Goal: Contribute content

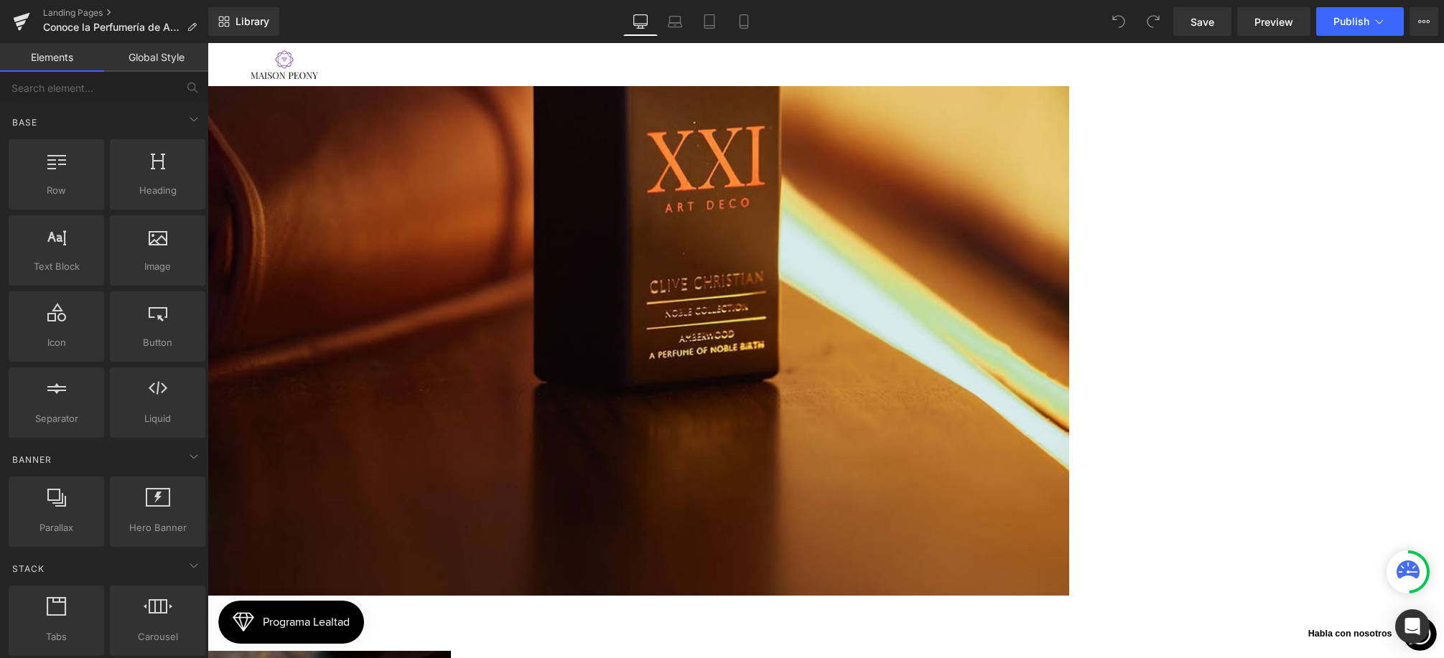
scroll to position [2272, 0]
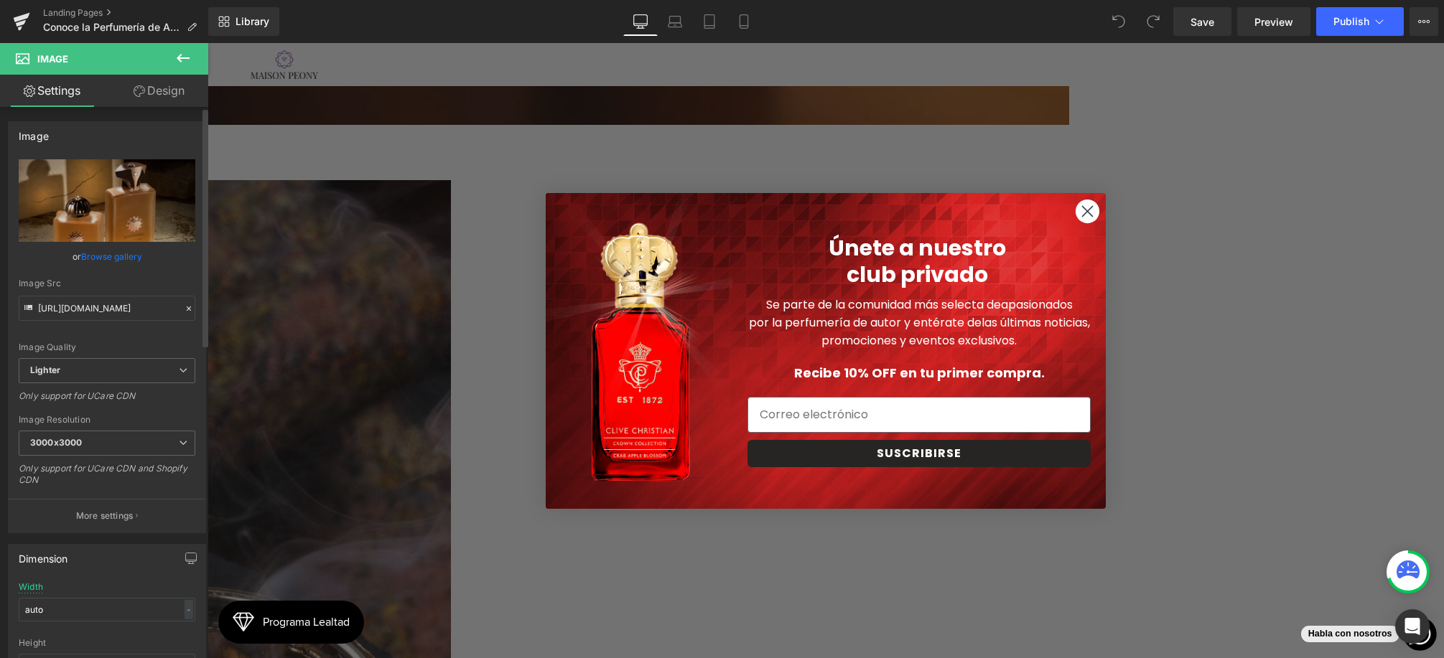
click at [111, 255] on link "Browse gallery" at bounding box center [111, 256] width 61 height 25
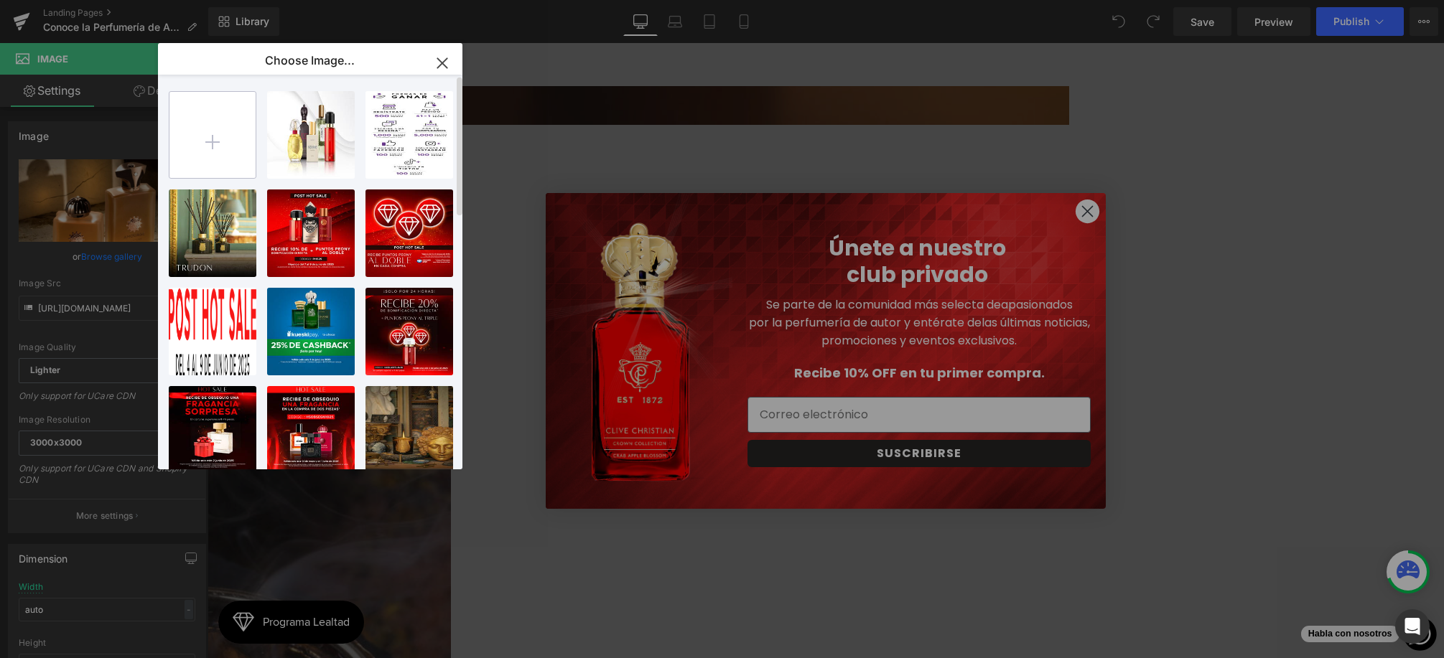
click at [245, 134] on input "file" at bounding box center [212, 135] width 86 height 86
type input "C:\fakepath\IMG_2.jpg"
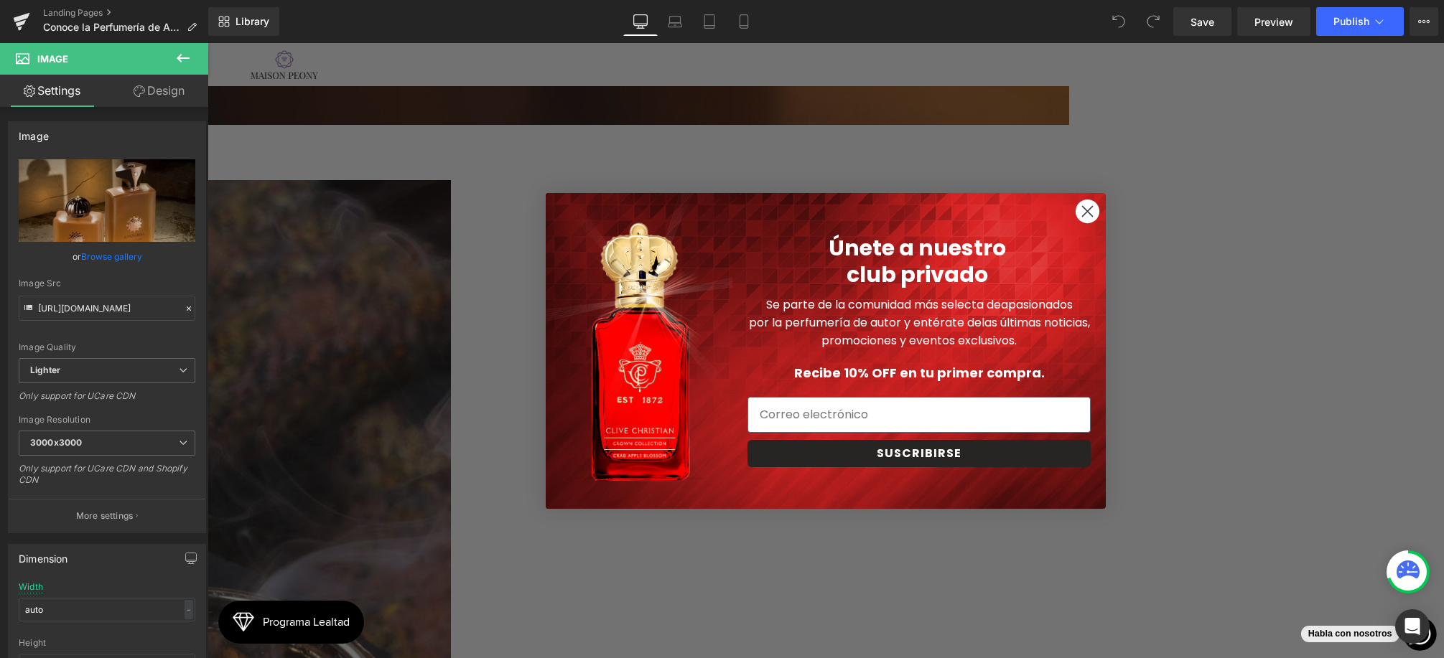
click at [1088, 212] on icon "Close dialog" at bounding box center [1088, 211] width 10 height 10
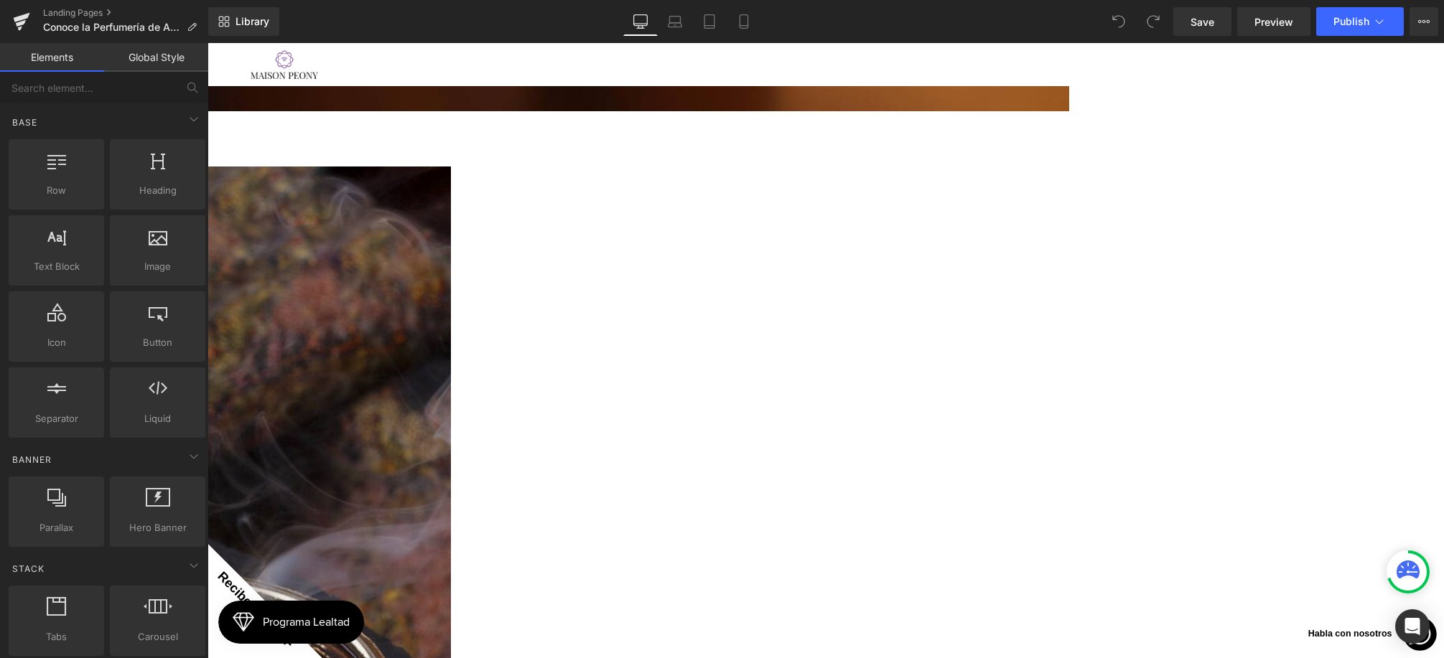
scroll to position [2122, 0]
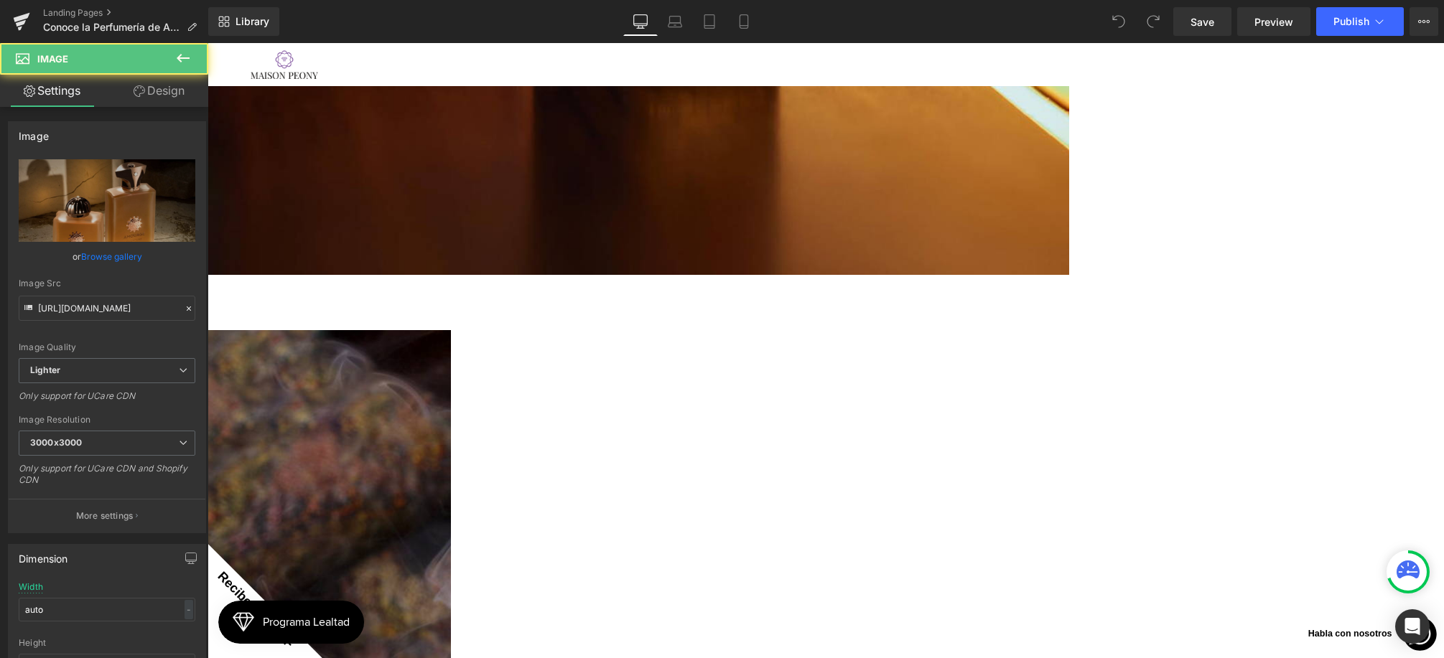
click at [137, 264] on link "Browse gallery" at bounding box center [111, 256] width 61 height 25
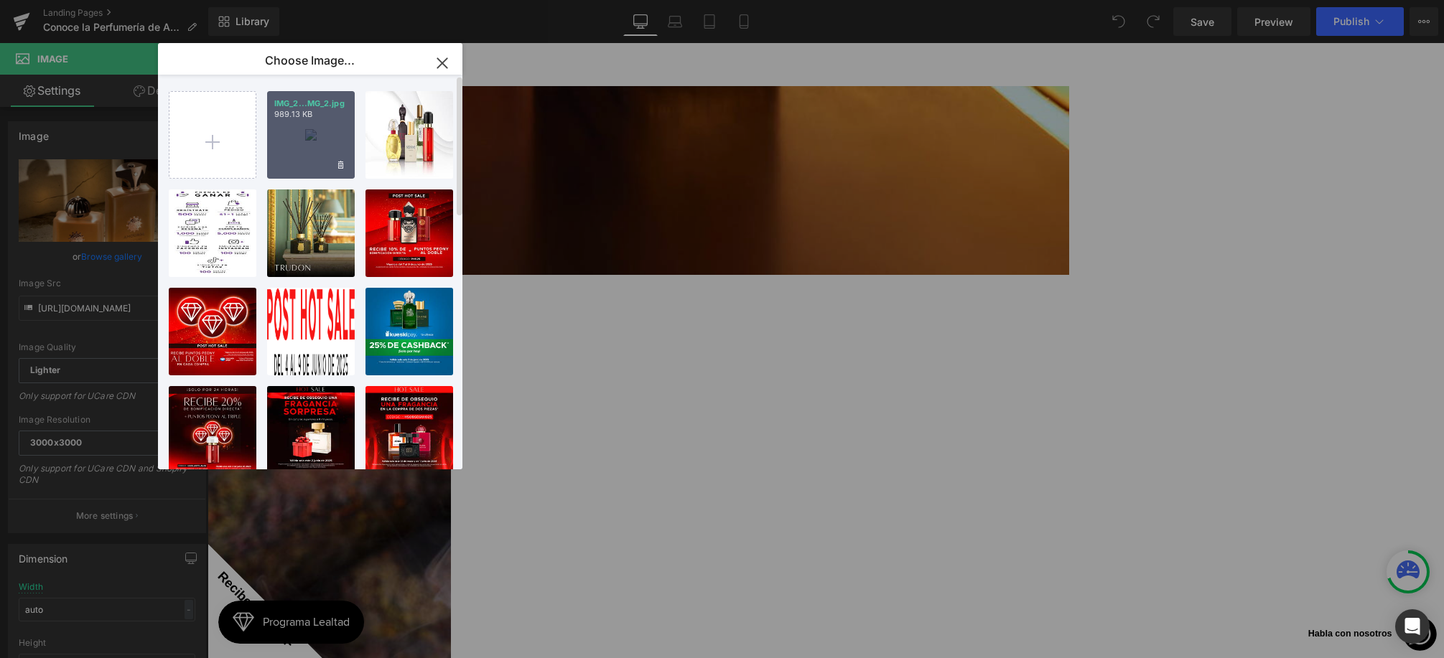
click at [310, 143] on div "IMG_2...MG_2.jpg 989.13 KB" at bounding box center [311, 135] width 88 height 88
type input "[URL][DOMAIN_NAME]"
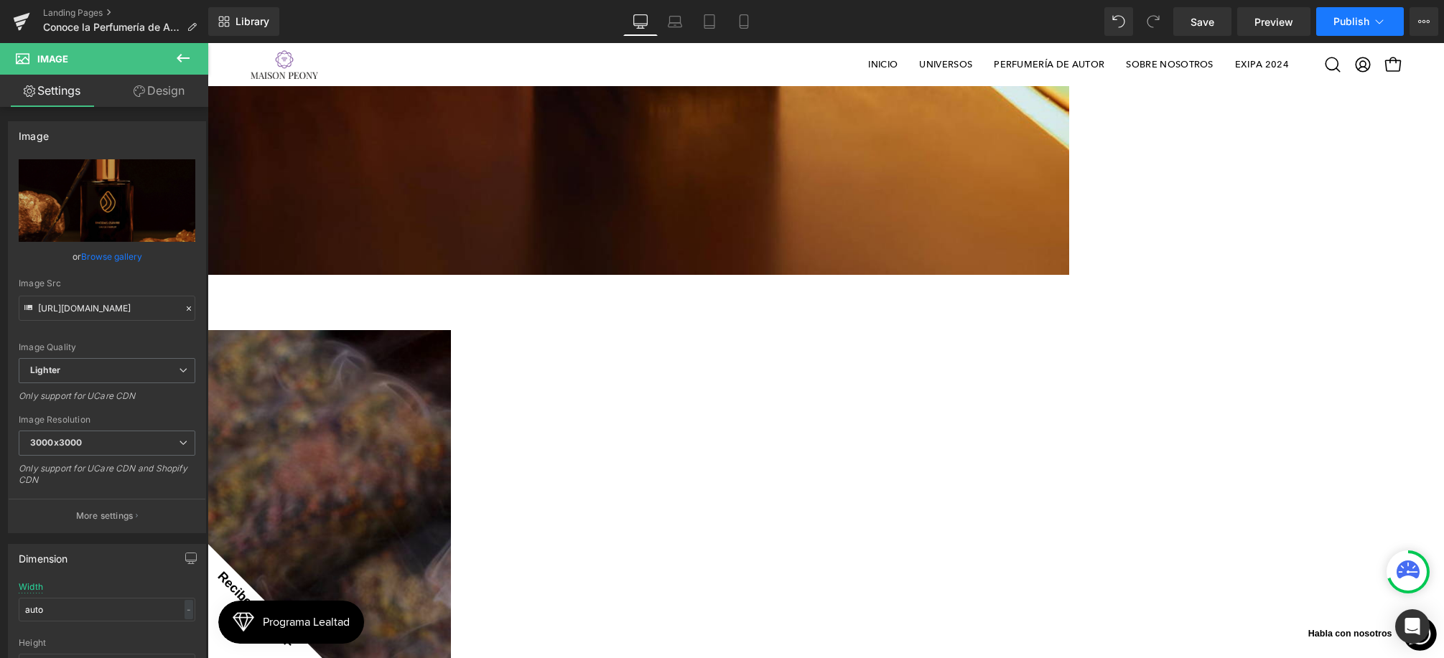
click at [1340, 26] on span "Publish" at bounding box center [1351, 21] width 36 height 11
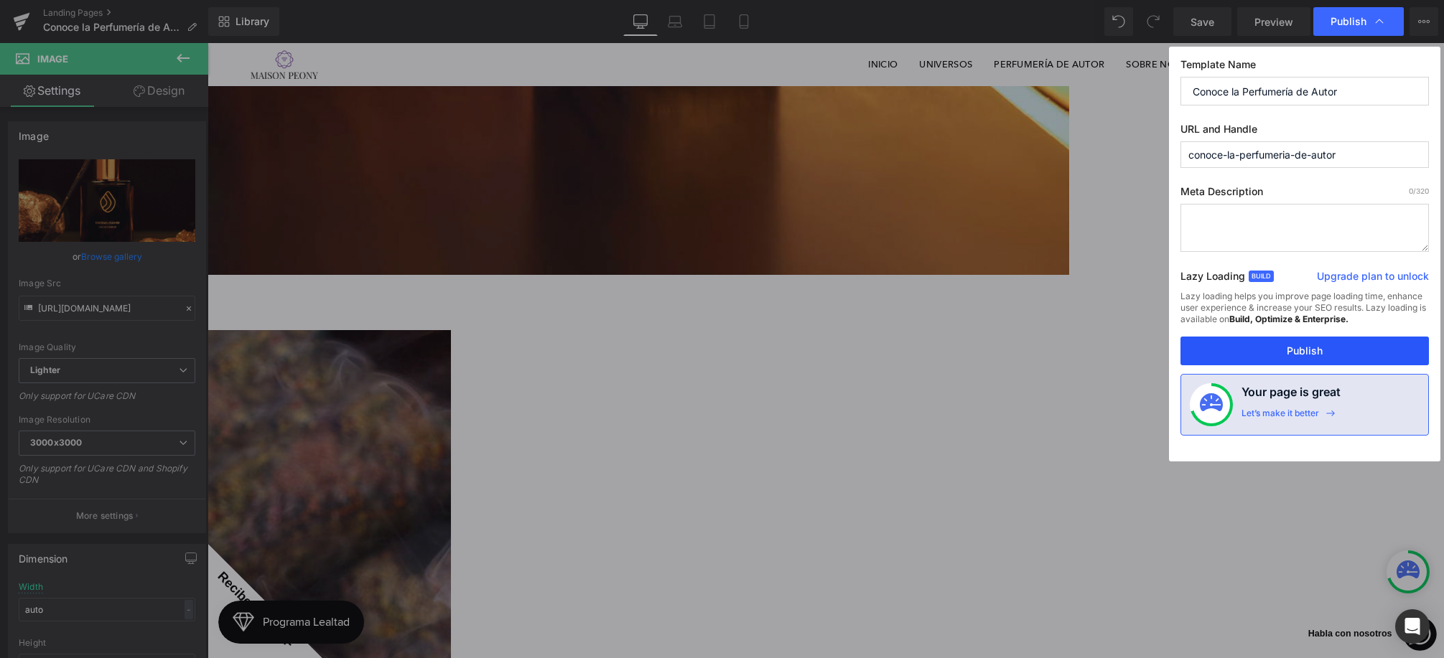
click at [1291, 341] on button "Publish" at bounding box center [1304, 351] width 248 height 29
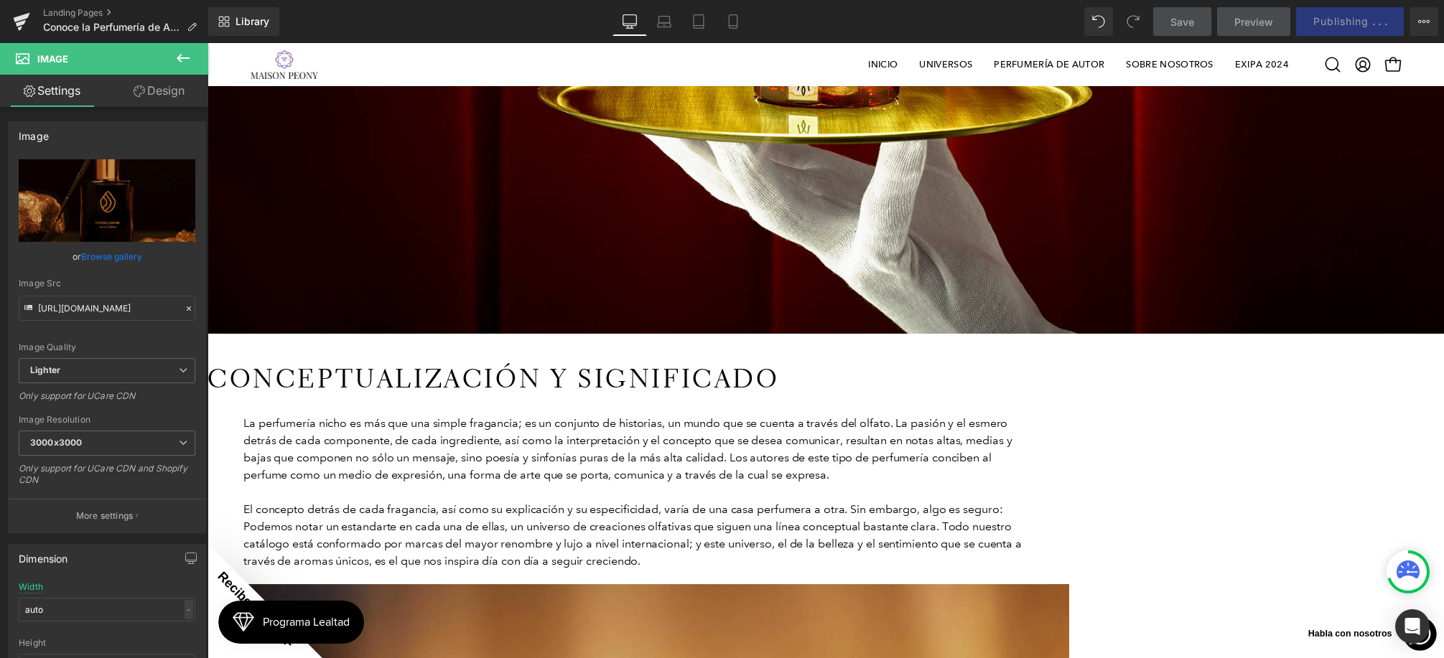
scroll to position [872, 0]
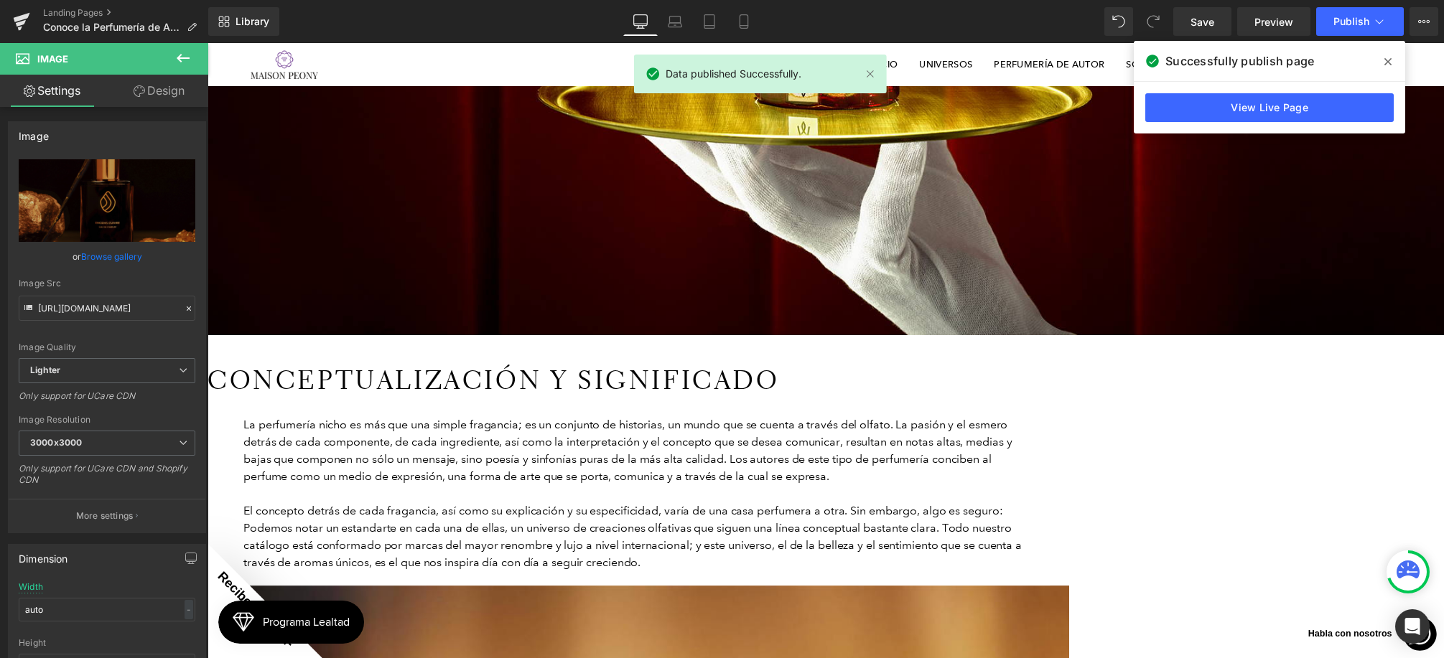
click at [88, 6] on div "Landing Pages Conoce la Perfumería de Autor" at bounding box center [104, 21] width 208 height 43
click at [88, 10] on link "Landing Pages" at bounding box center [125, 12] width 165 height 11
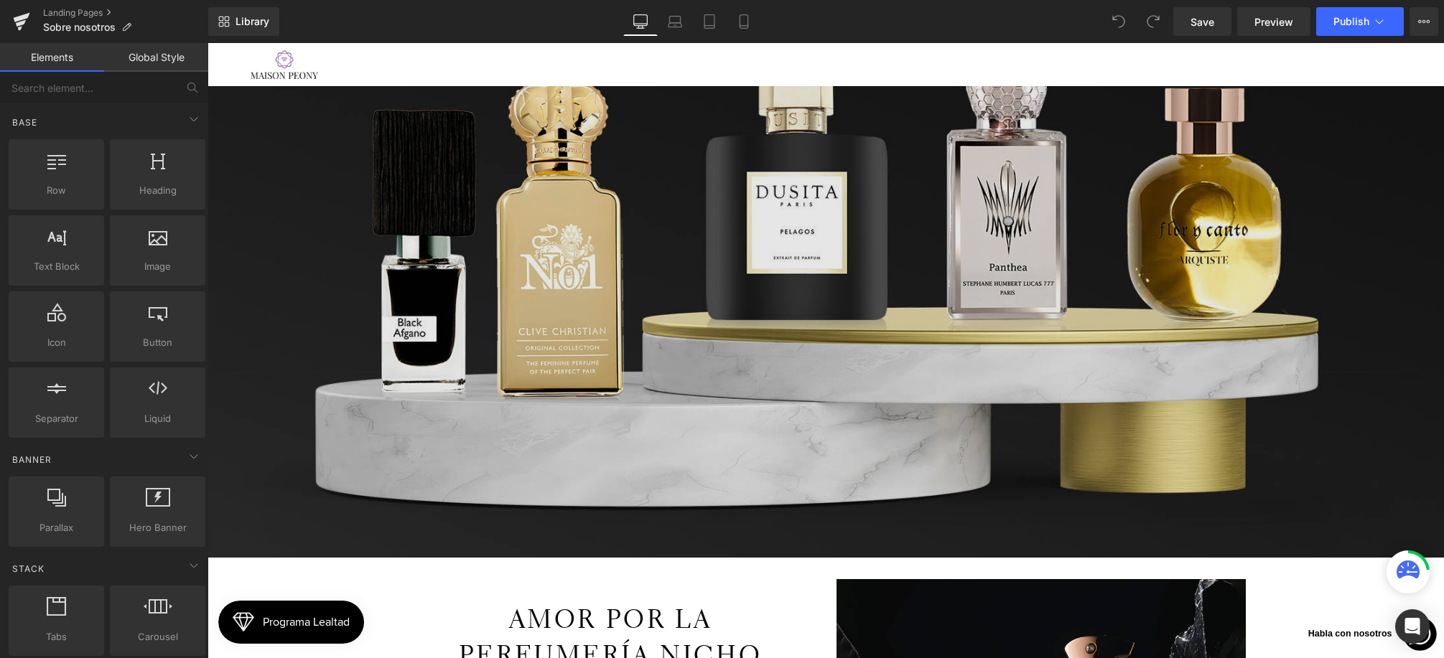
click at [794, 328] on img at bounding box center [825, 262] width 1236 height 592
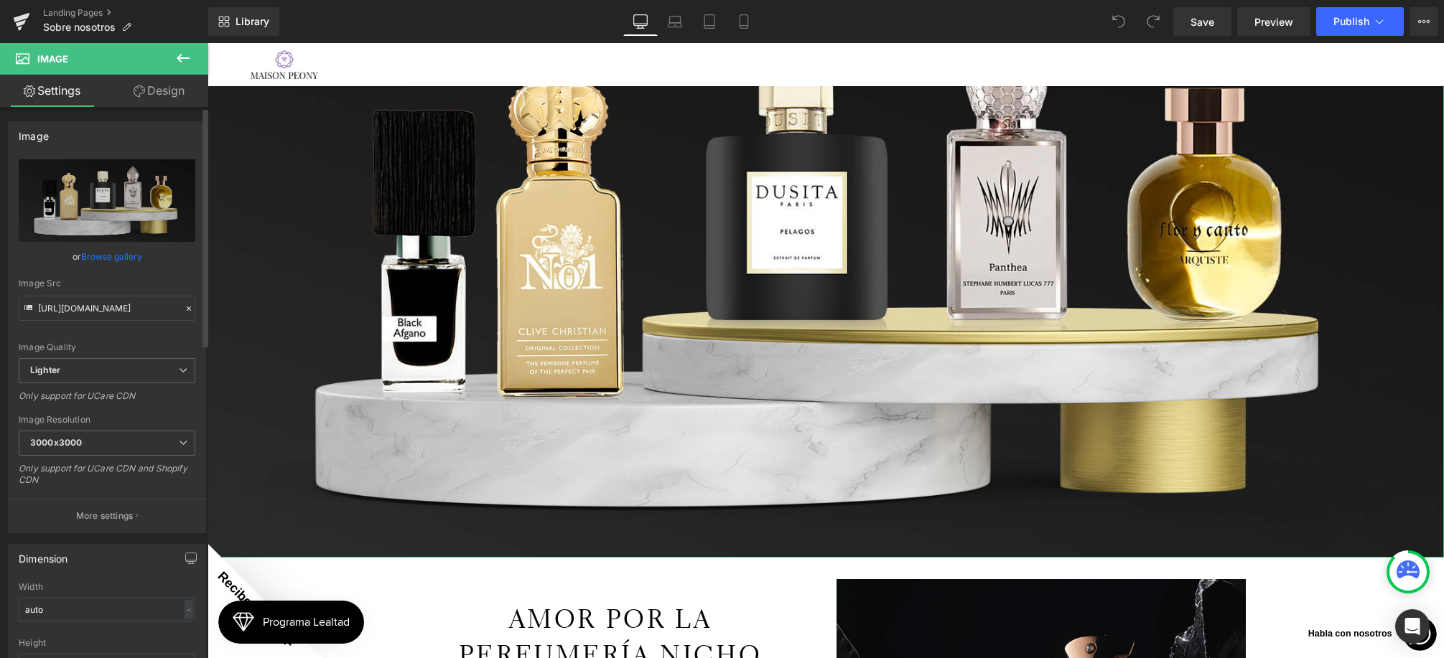
click at [111, 261] on link "Browse gallery" at bounding box center [111, 256] width 61 height 25
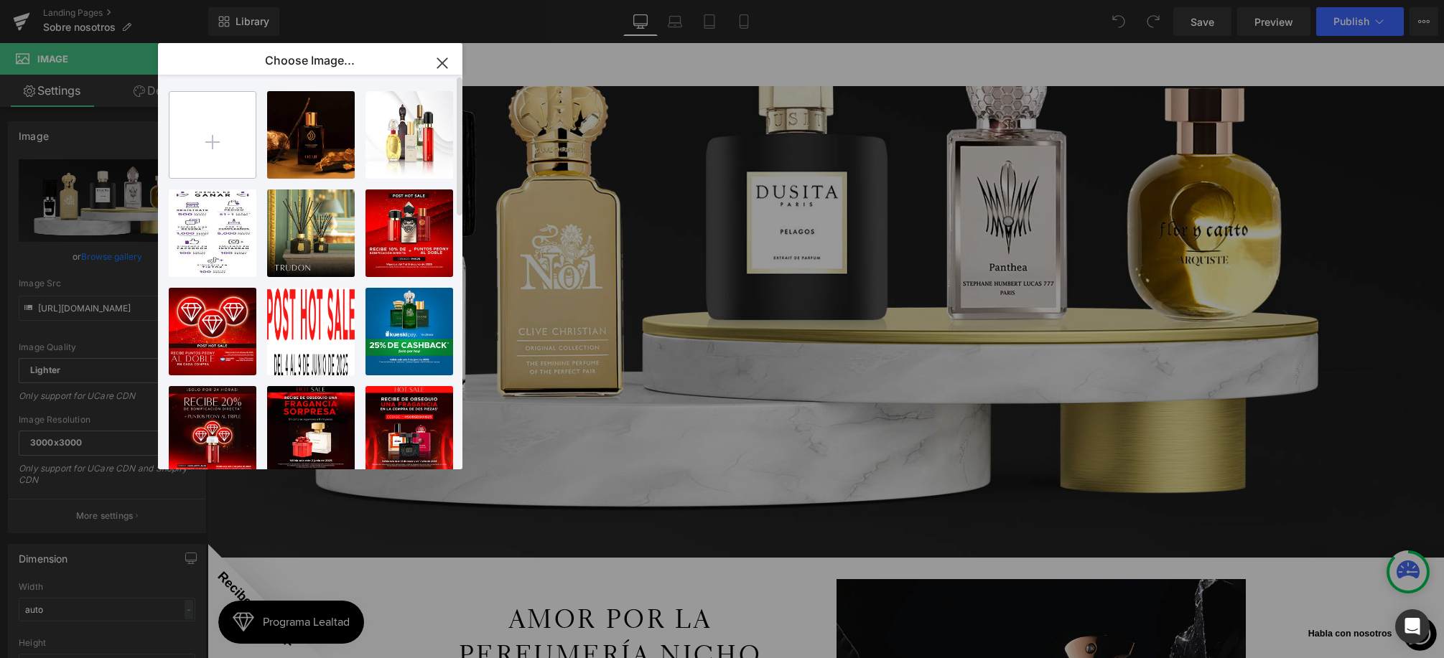
click at [220, 150] on input "file" at bounding box center [212, 135] width 86 height 86
type input "C:\fakepath\IMG_2.jpg"
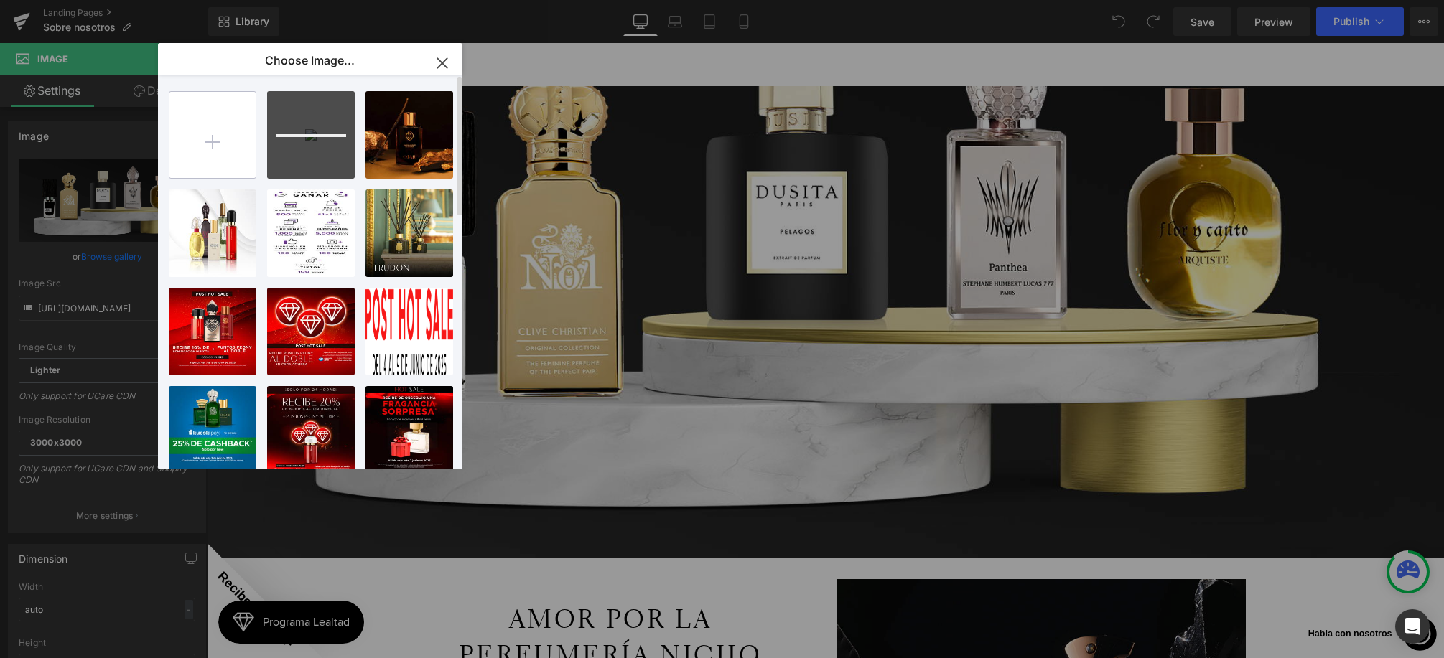
click at [246, 118] on input "file" at bounding box center [212, 135] width 86 height 86
type input "C:\fakepath\BANNER_SobreNos2.jpg"
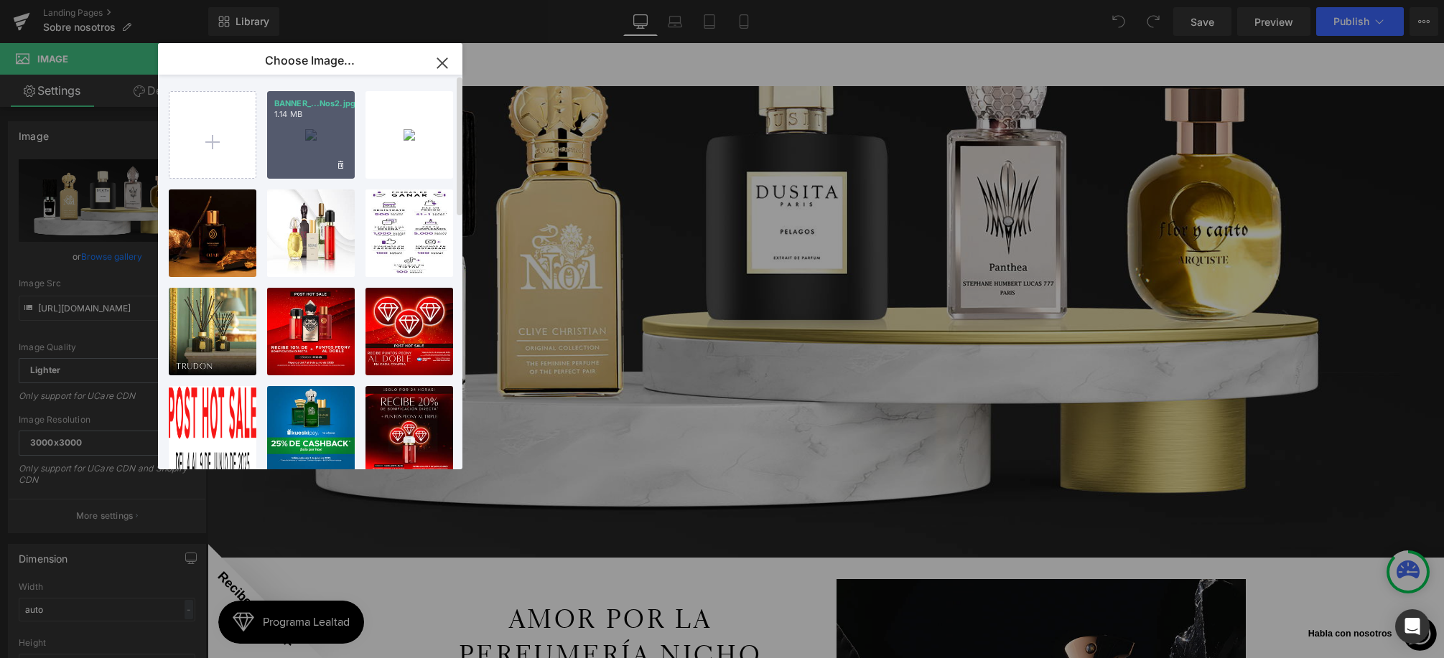
click at [323, 172] on div "BANNER_...Nos2.jpg 1.14 MB" at bounding box center [311, 135] width 88 height 88
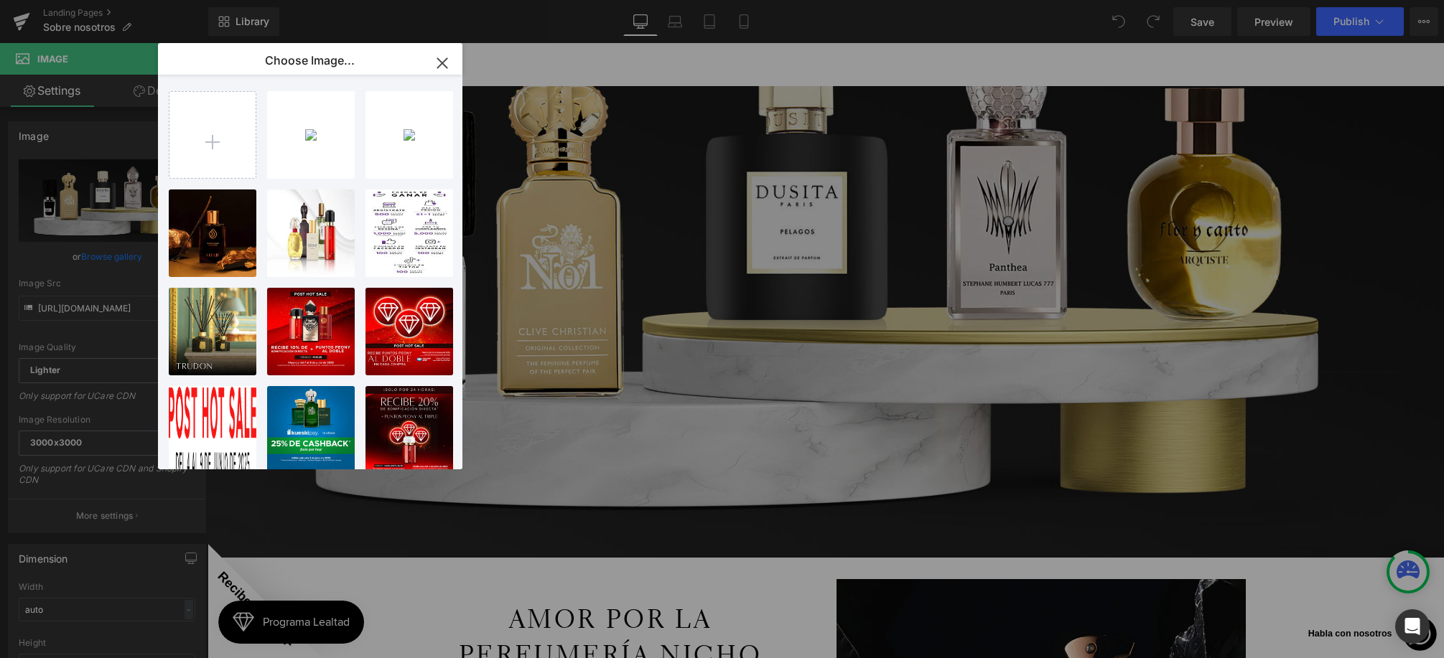
type input "https://ucarecdn.com/2c91539d-fc41-4b1d-9dfc-ce2e103da418/-/format/auto/-/previ…"
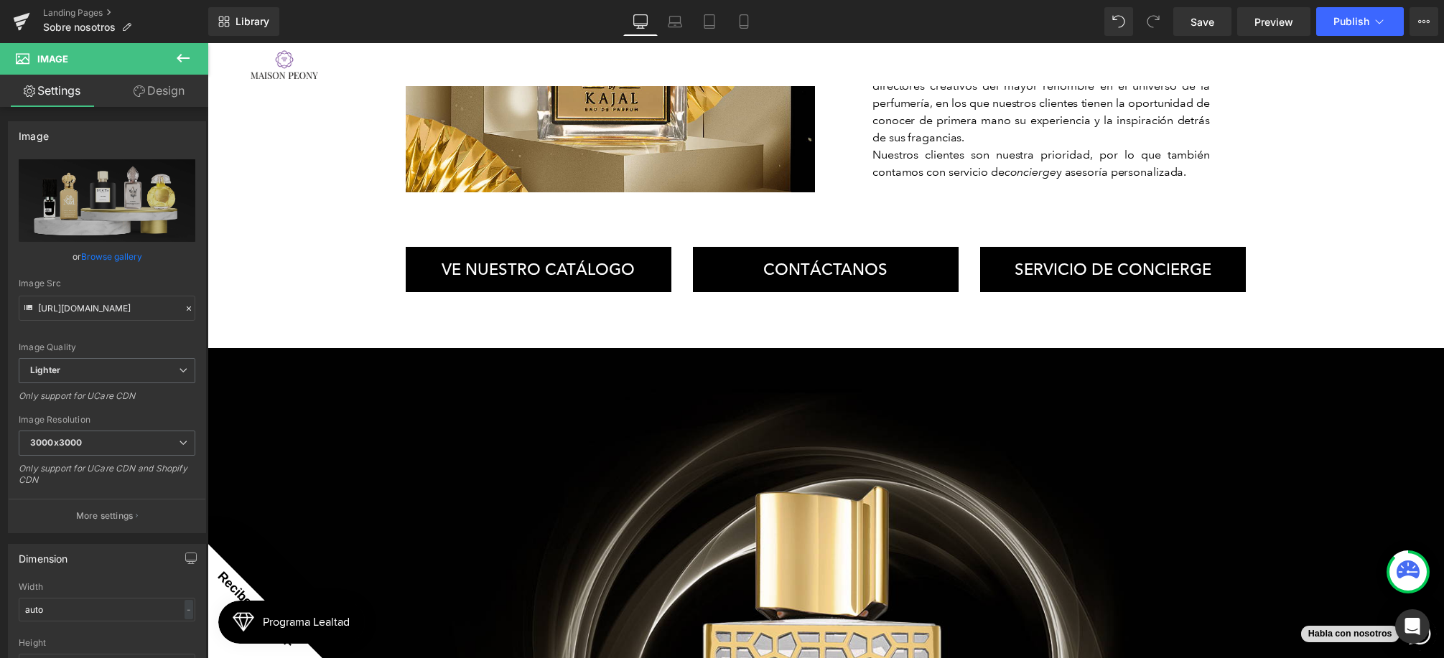
scroll to position [1180, 0]
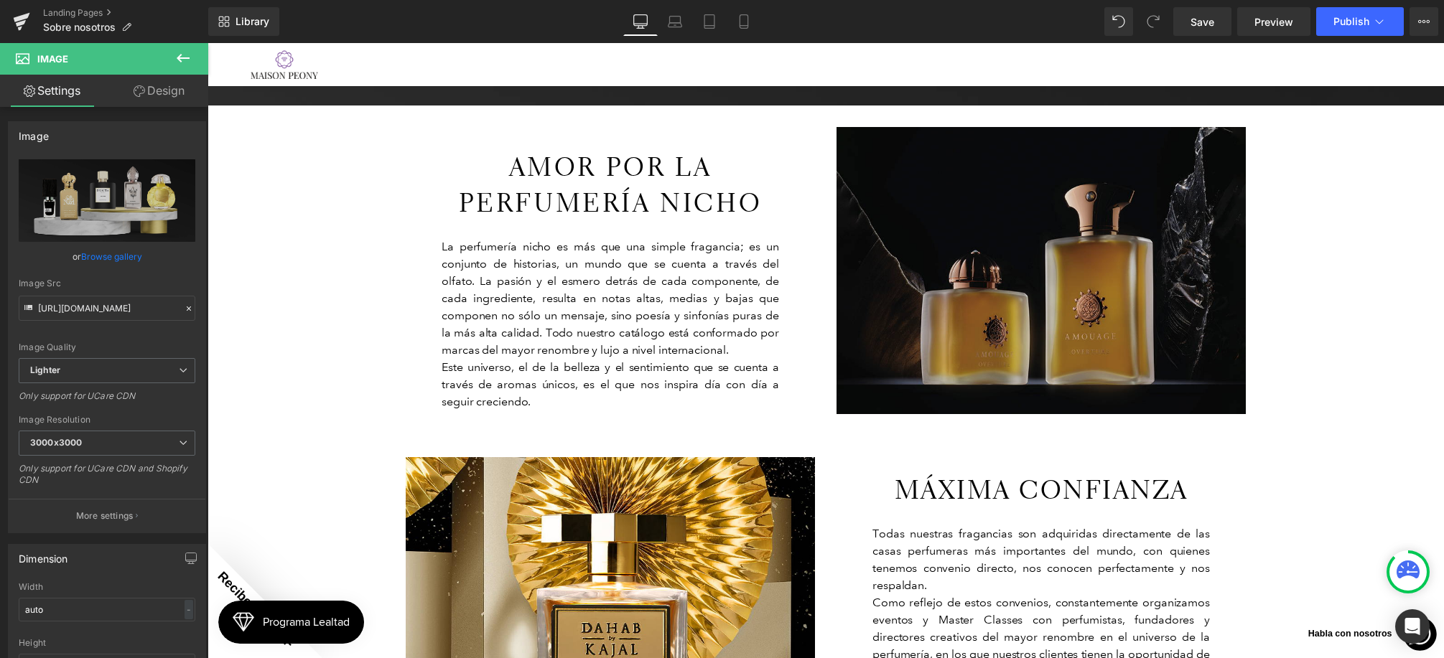
click at [983, 208] on img at bounding box center [1040, 270] width 409 height 287
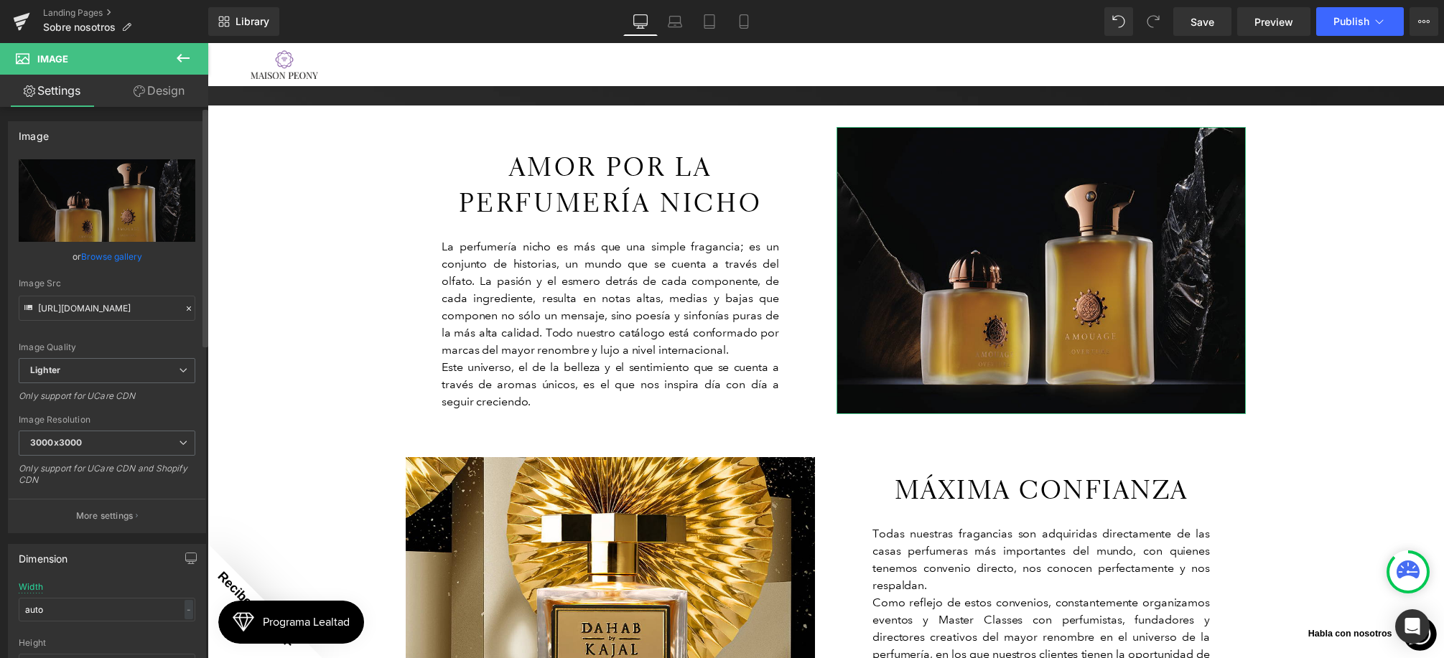
click at [114, 257] on link "Browse gallery" at bounding box center [111, 256] width 61 height 25
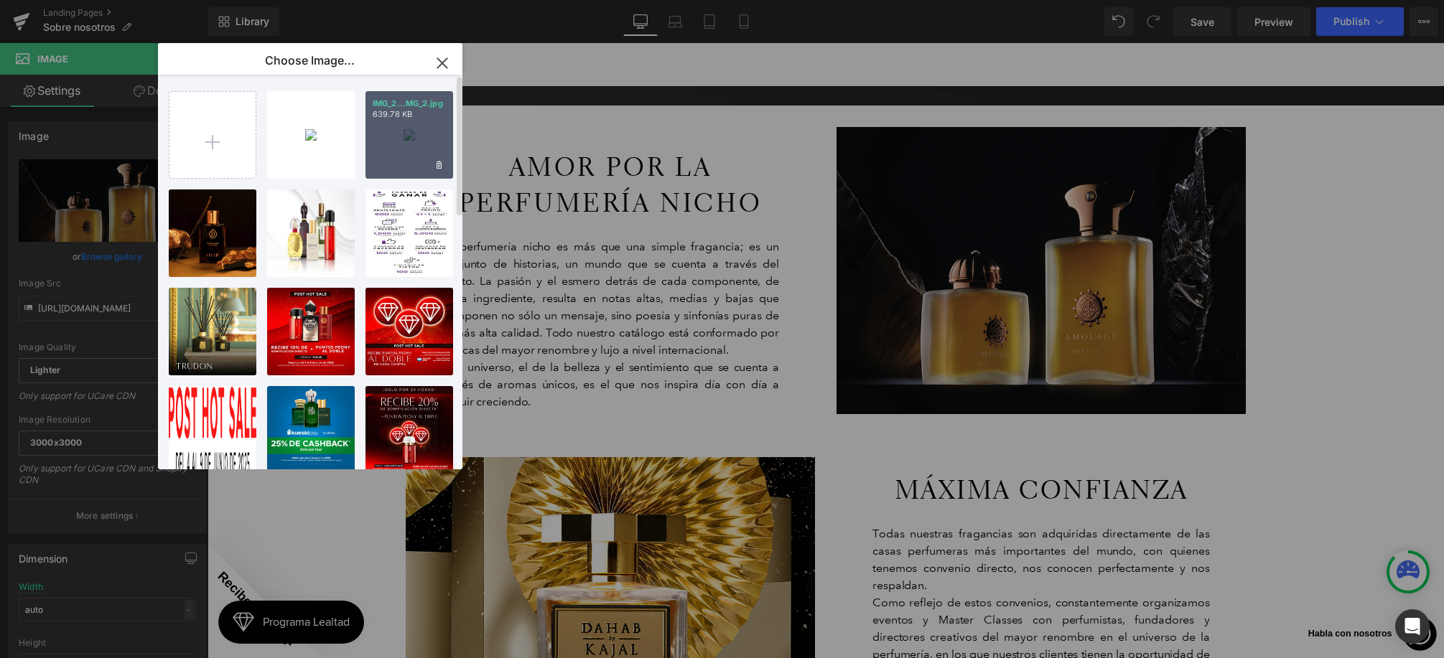
click at [389, 159] on div "IMG_2...MG_2.jpg 639.78 KB" at bounding box center [409, 135] width 88 height 88
type input "https://ucarecdn.com/5527f81d-07de-4c4a-92b4-871ef310254c/-/format/auto/-/previ…"
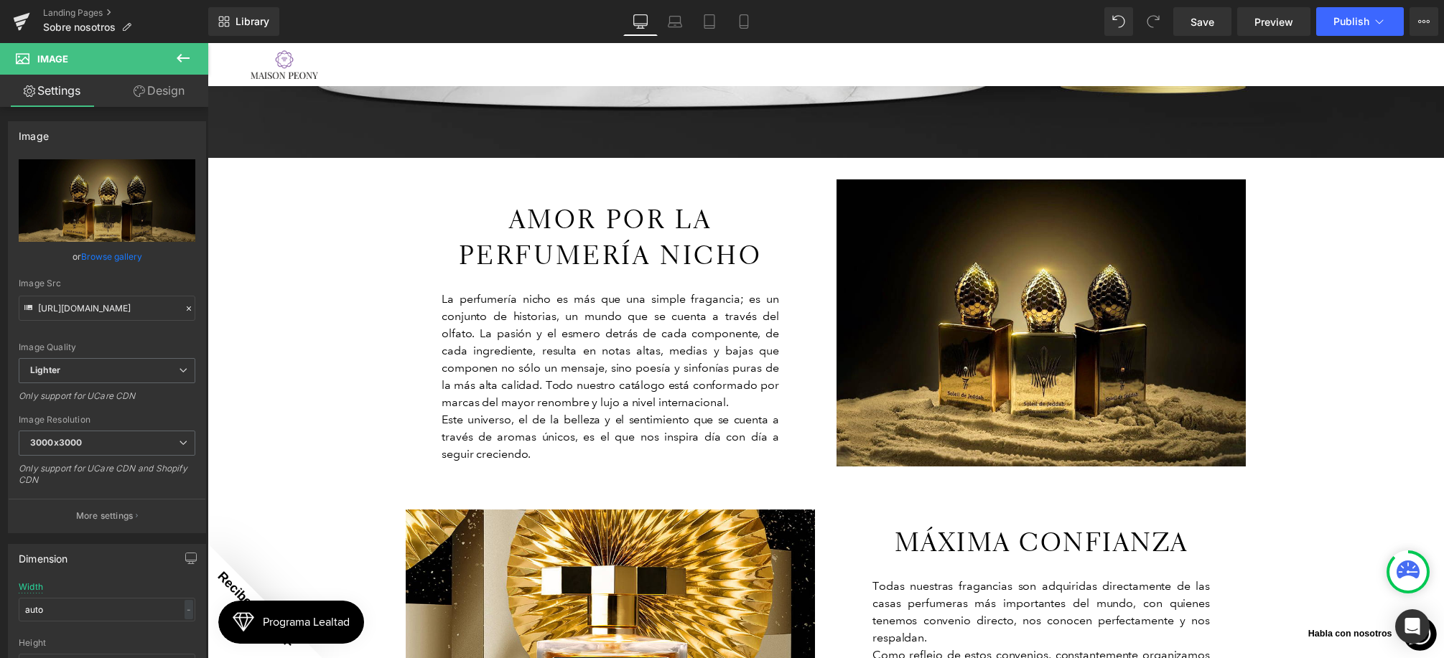
scroll to position [1029, 0]
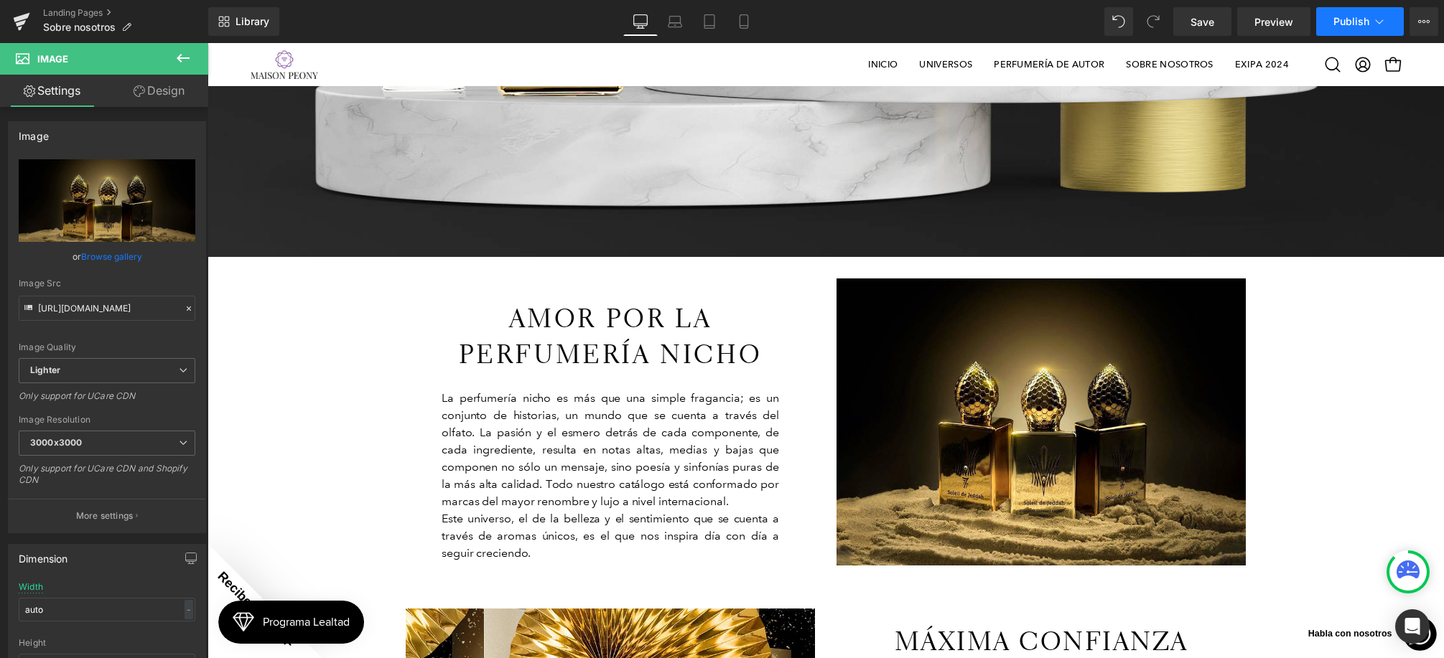
click at [1340, 30] on button "Publish" at bounding box center [1360, 21] width 88 height 29
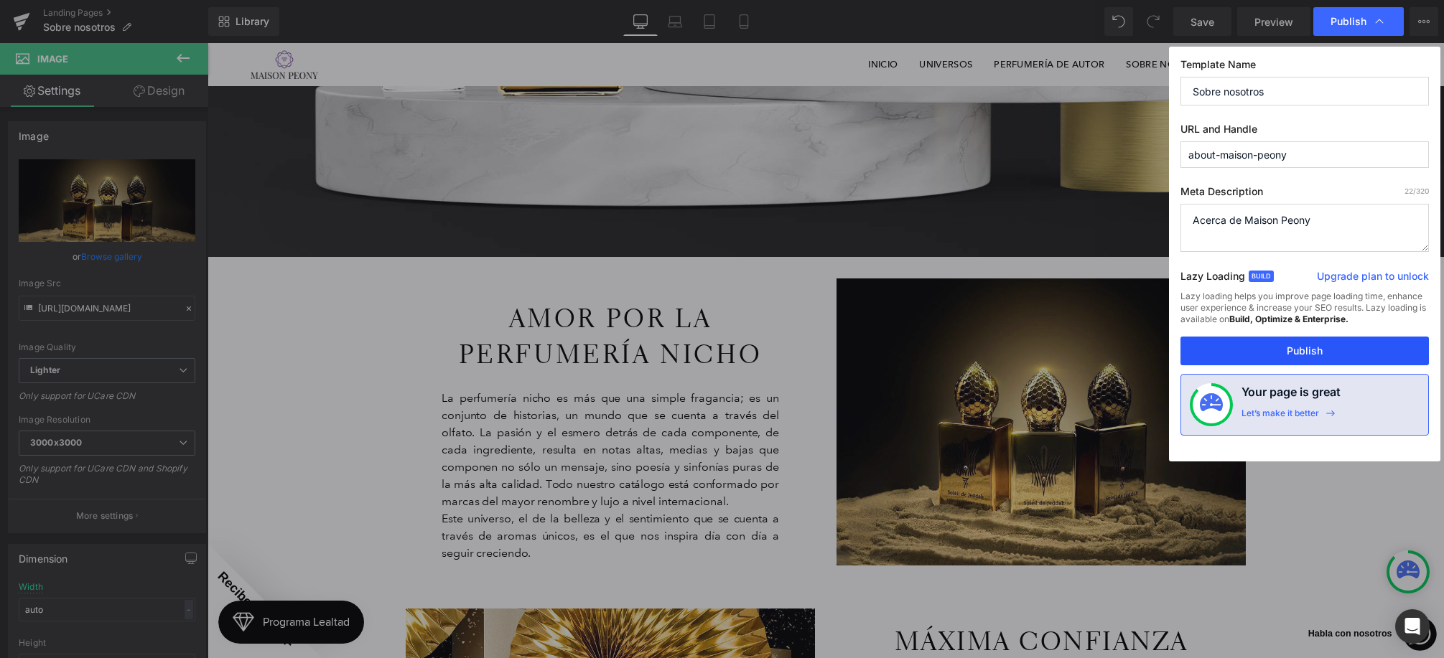
click at [1263, 352] on button "Publish" at bounding box center [1304, 351] width 248 height 29
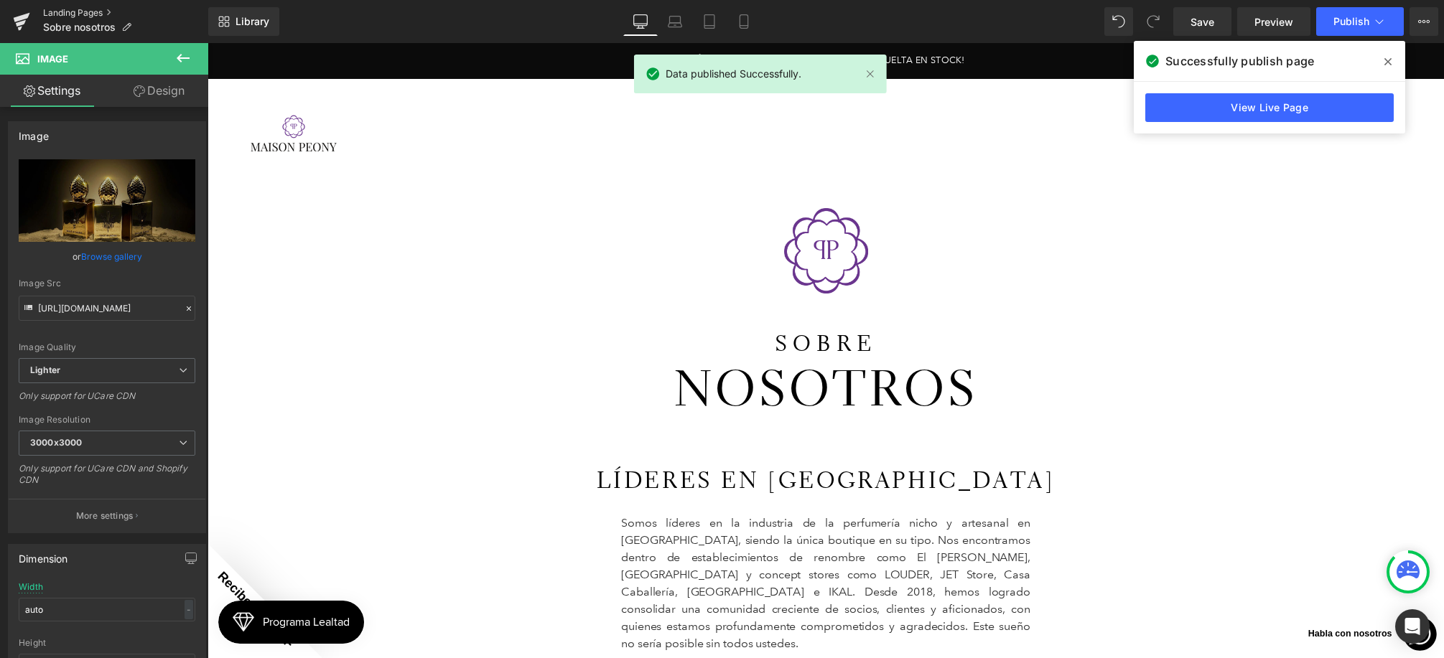
click at [73, 13] on link "Landing Pages" at bounding box center [125, 12] width 165 height 11
